Goal: Navigation & Orientation: Find specific page/section

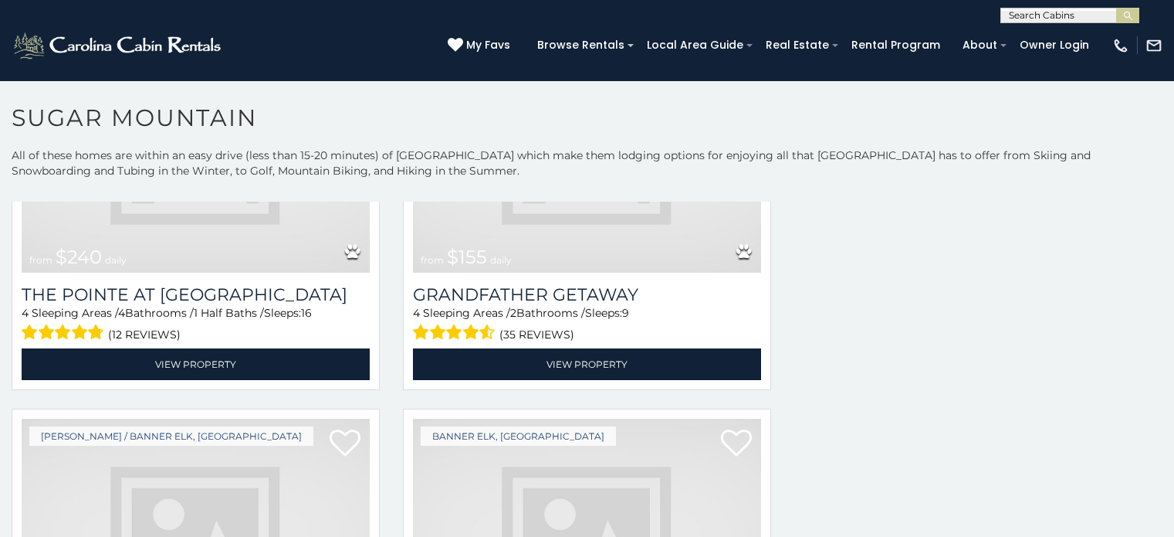
scroll to position [4001, 0]
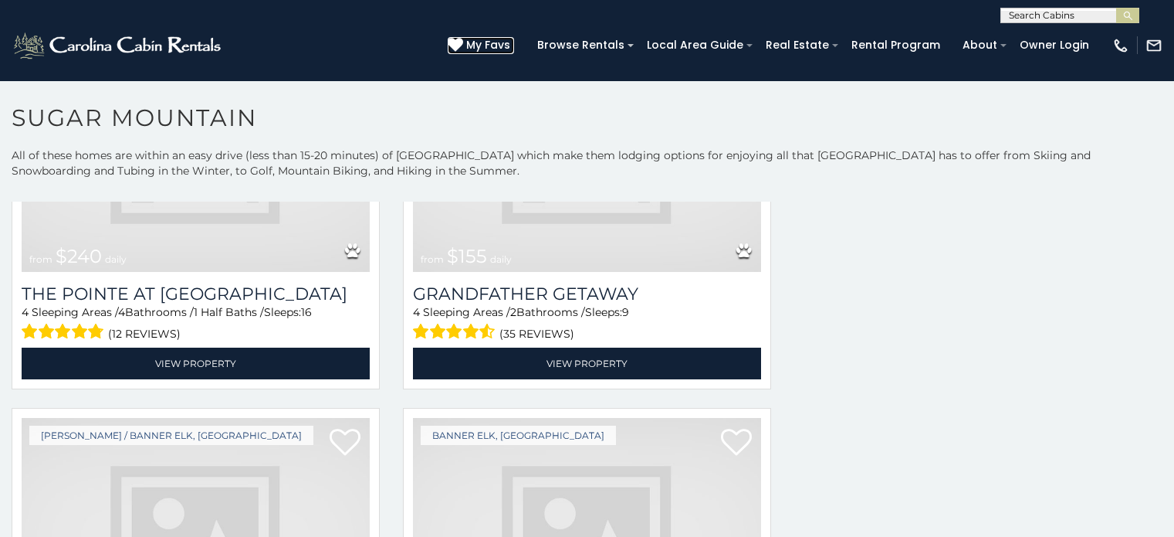
click at [514, 37] on link "My Favs" at bounding box center [481, 45] width 66 height 17
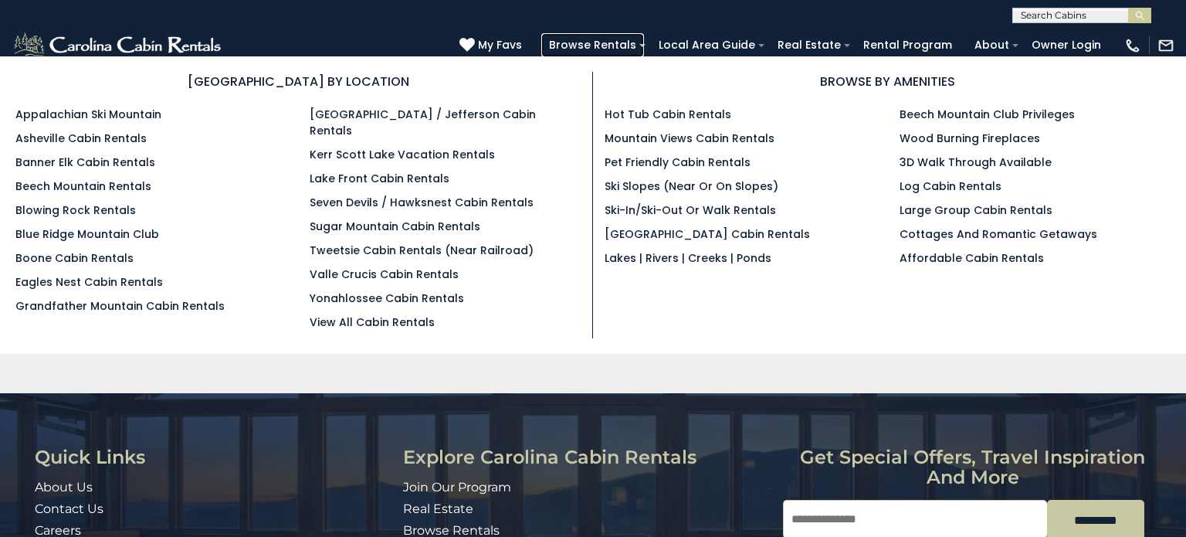
click at [644, 53] on link "Browse Rentals" at bounding box center [592, 45] width 103 height 24
